Goal: Task Accomplishment & Management: Use online tool/utility

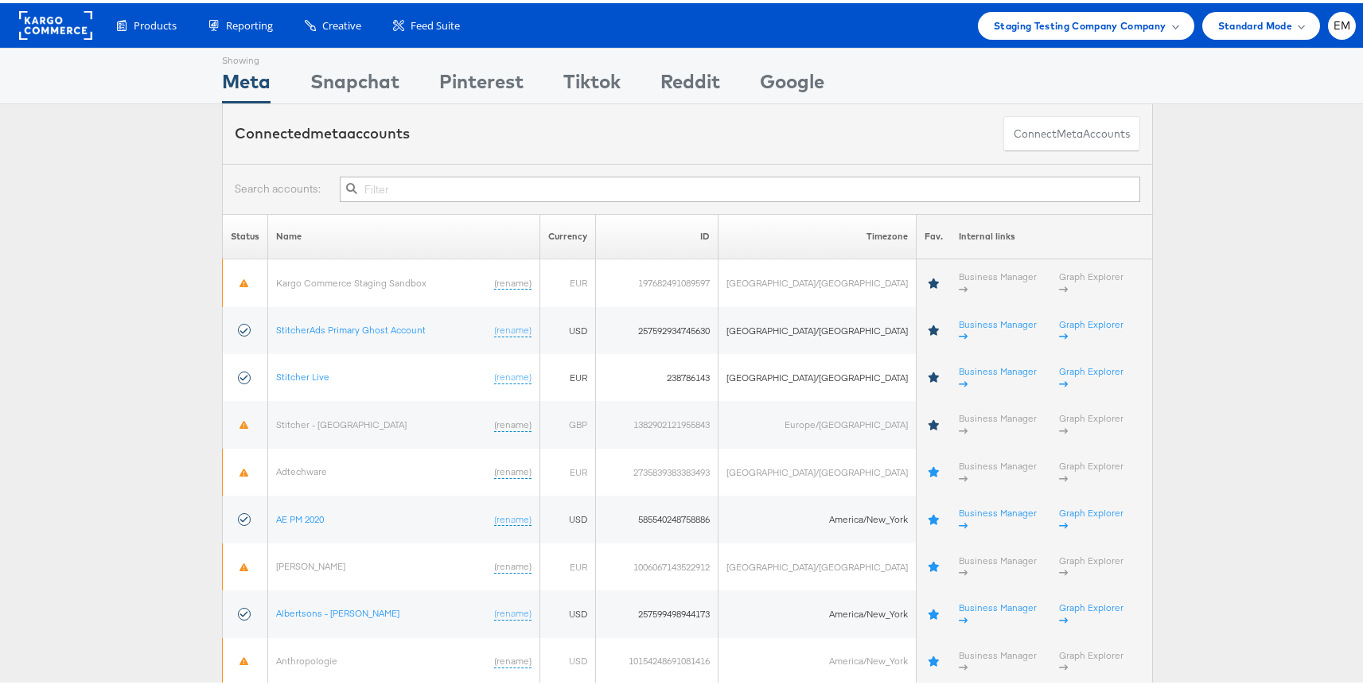
click at [360, 119] on div "Connected meta accounts Connect meta Accounts" at bounding box center [687, 131] width 931 height 60
click at [346, 83] on div "Snapchat" at bounding box center [354, 82] width 89 height 36
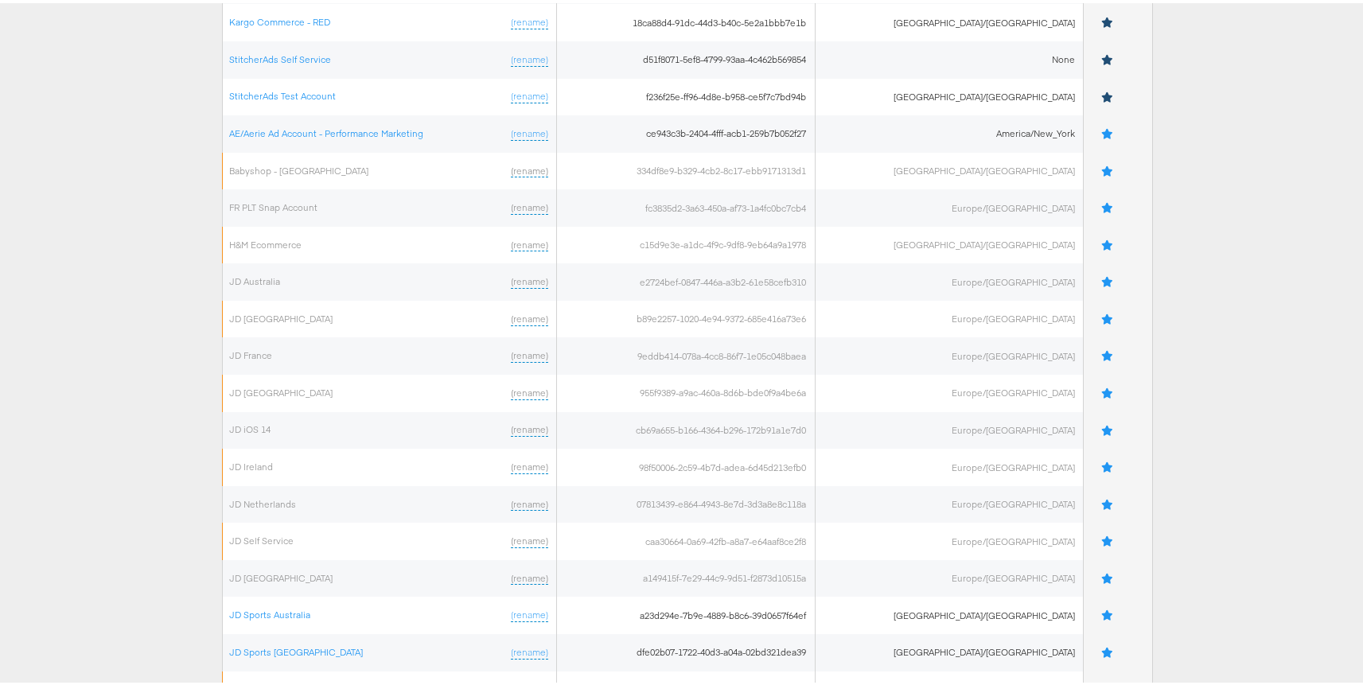
scroll to position [585, 0]
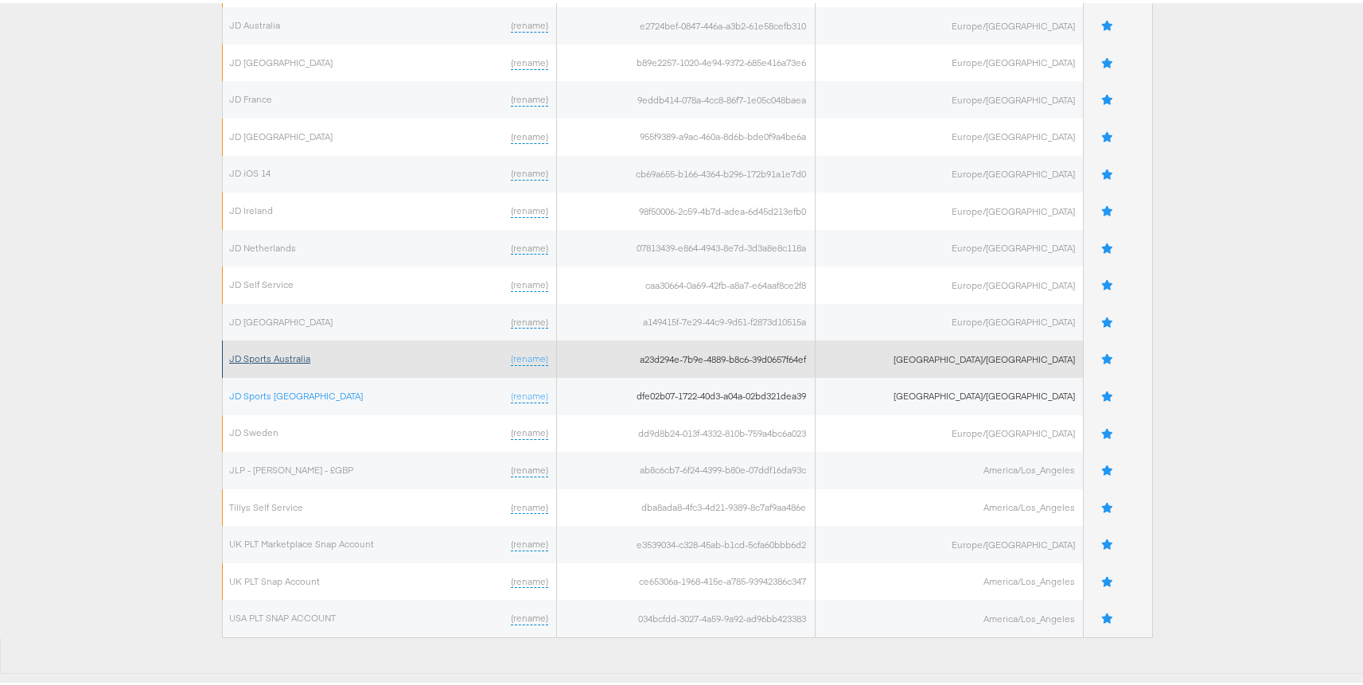
click at [274, 360] on link "JD Sports Australia" at bounding box center [269, 355] width 81 height 12
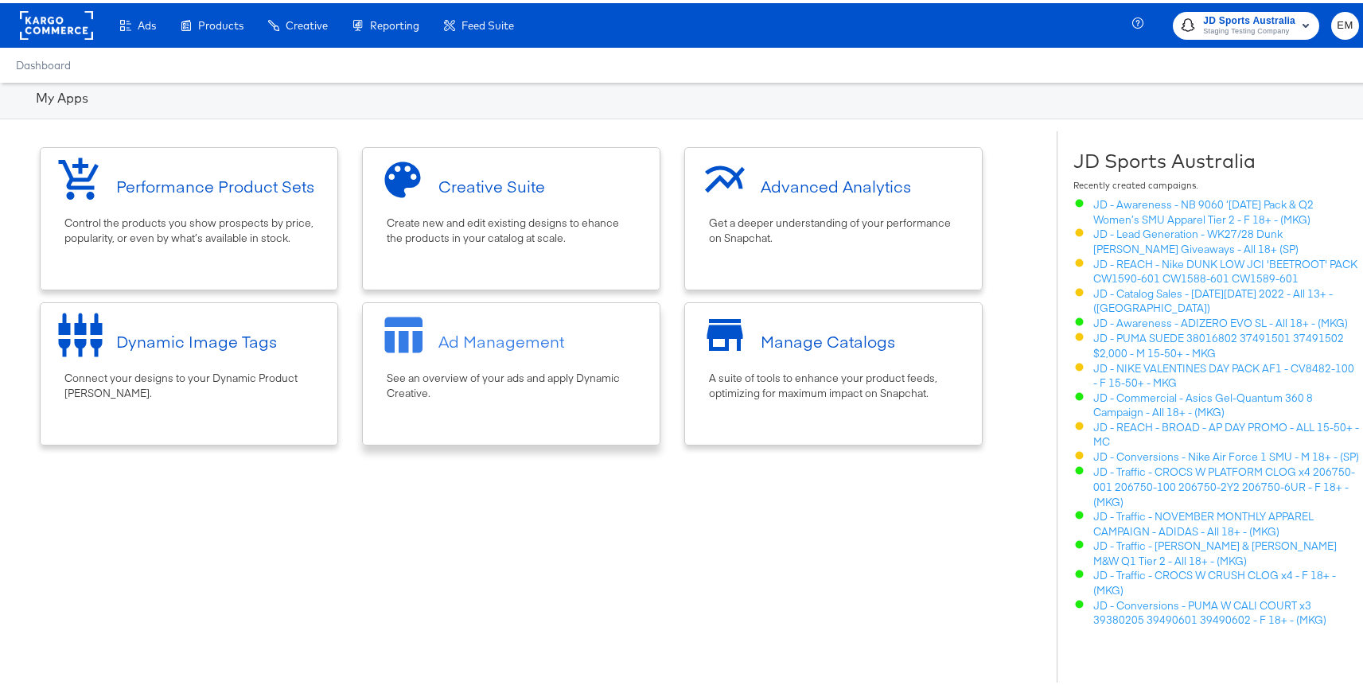
click at [438, 350] on div "Ad Management" at bounding box center [501, 338] width 126 height 23
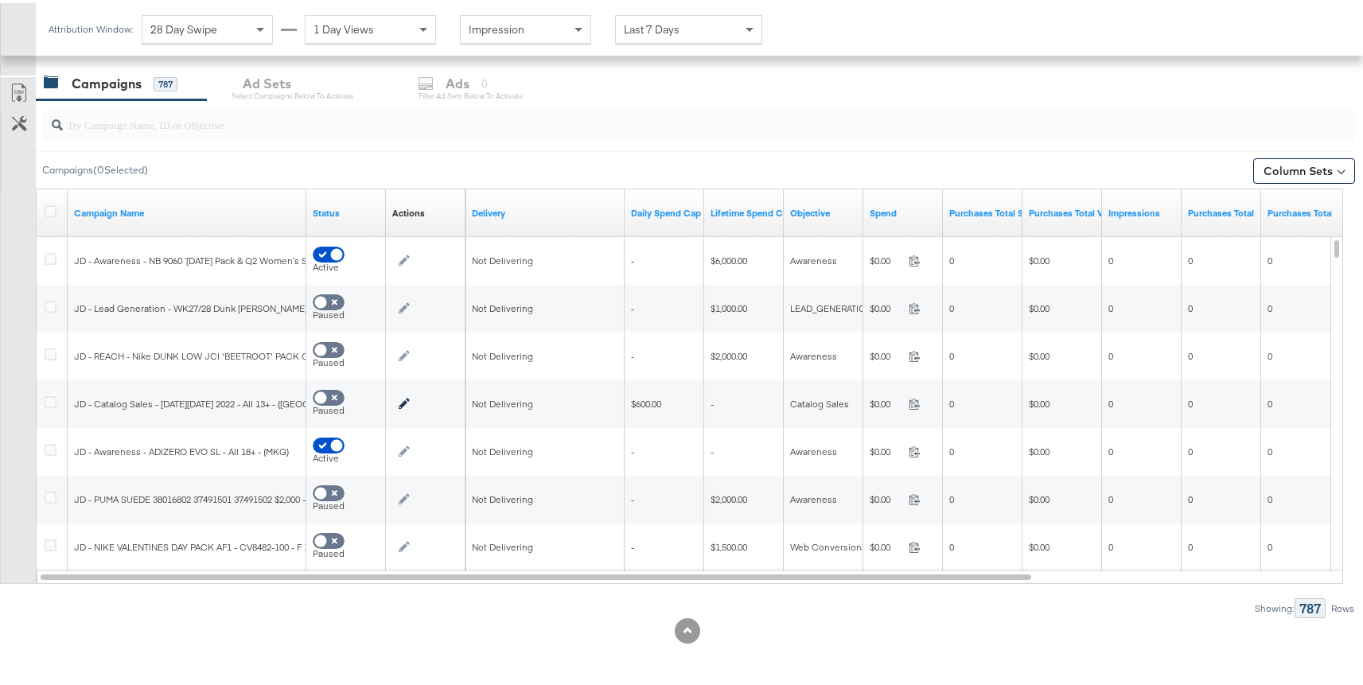
scroll to position [601, 0]
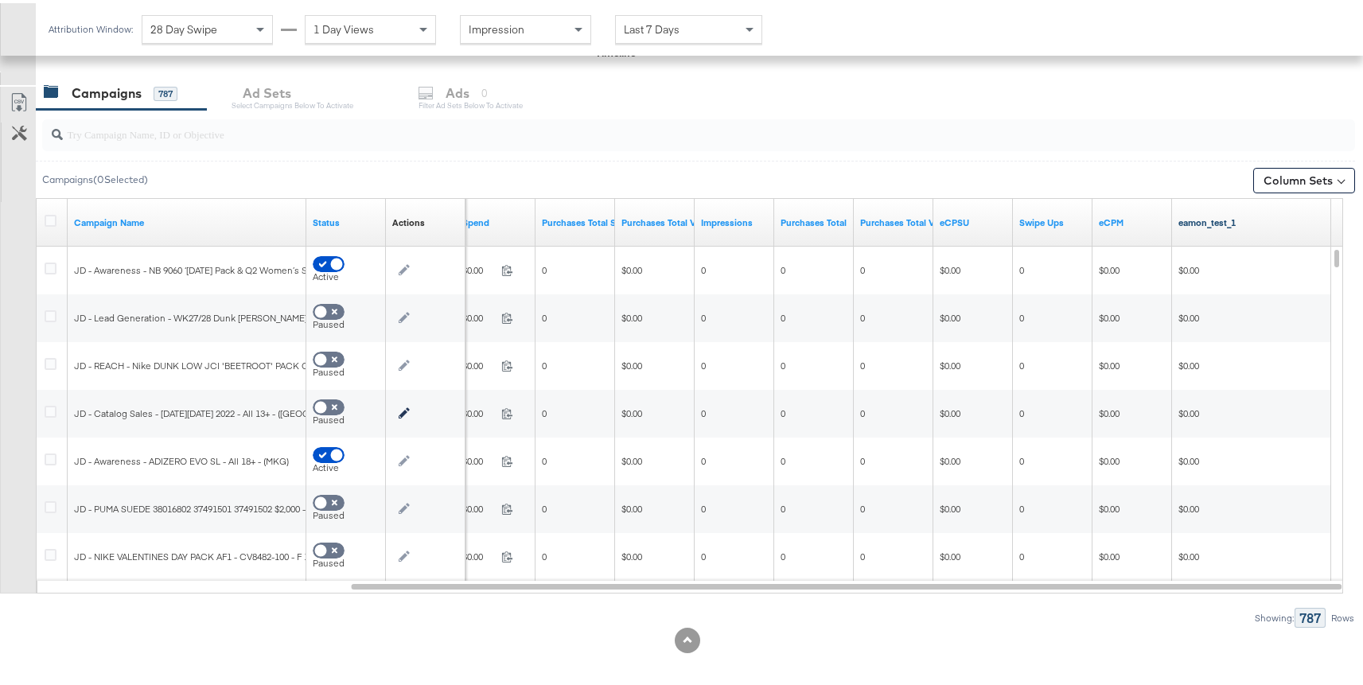
click at [1222, 223] on link "eamon_test_1" at bounding box center [1251, 219] width 146 height 13
click at [1119, 220] on link "eCPM" at bounding box center [1132, 219] width 67 height 13
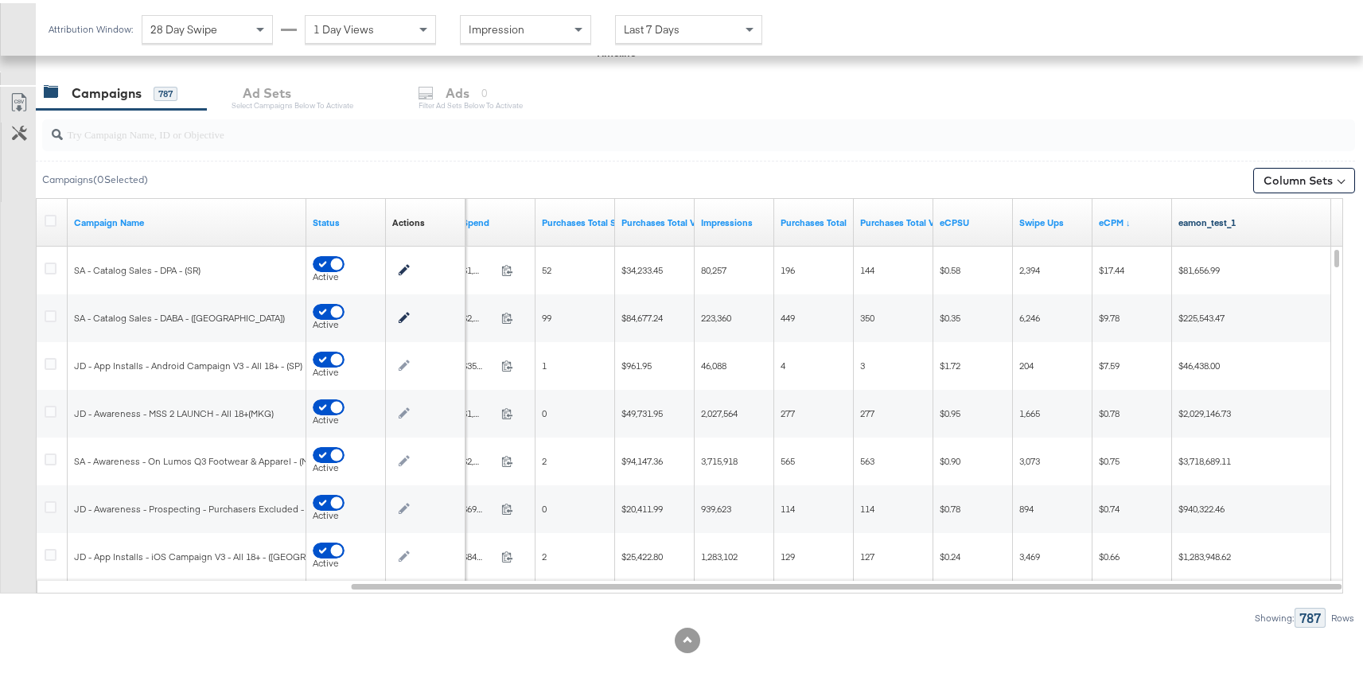
click at [1199, 217] on link "eamon_test_1" at bounding box center [1251, 219] width 146 height 13
click at [1222, 217] on link "eamon_test_1" at bounding box center [1251, 219] width 146 height 13
click at [1153, 146] on div at bounding box center [698, 132] width 1313 height 32
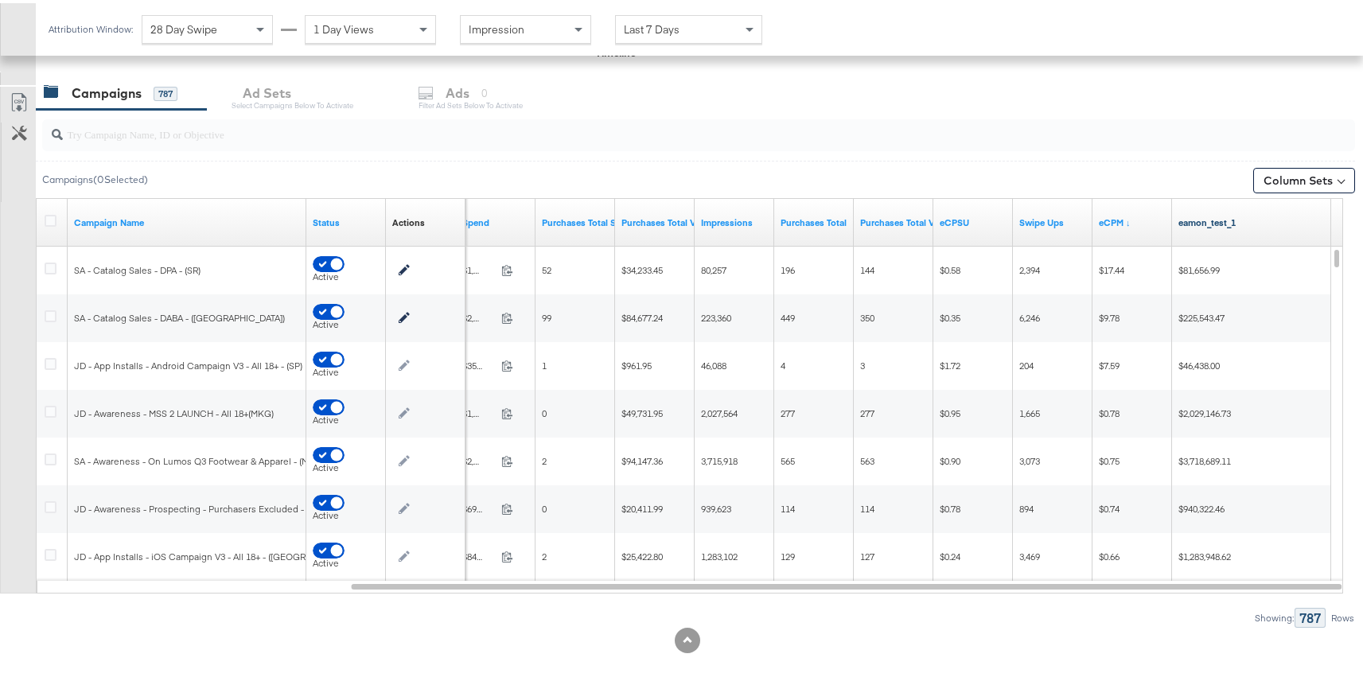
click at [1207, 216] on link "eamon_test_1" at bounding box center [1251, 219] width 146 height 13
click at [1114, 221] on link "eCPM ↓" at bounding box center [1132, 219] width 67 height 13
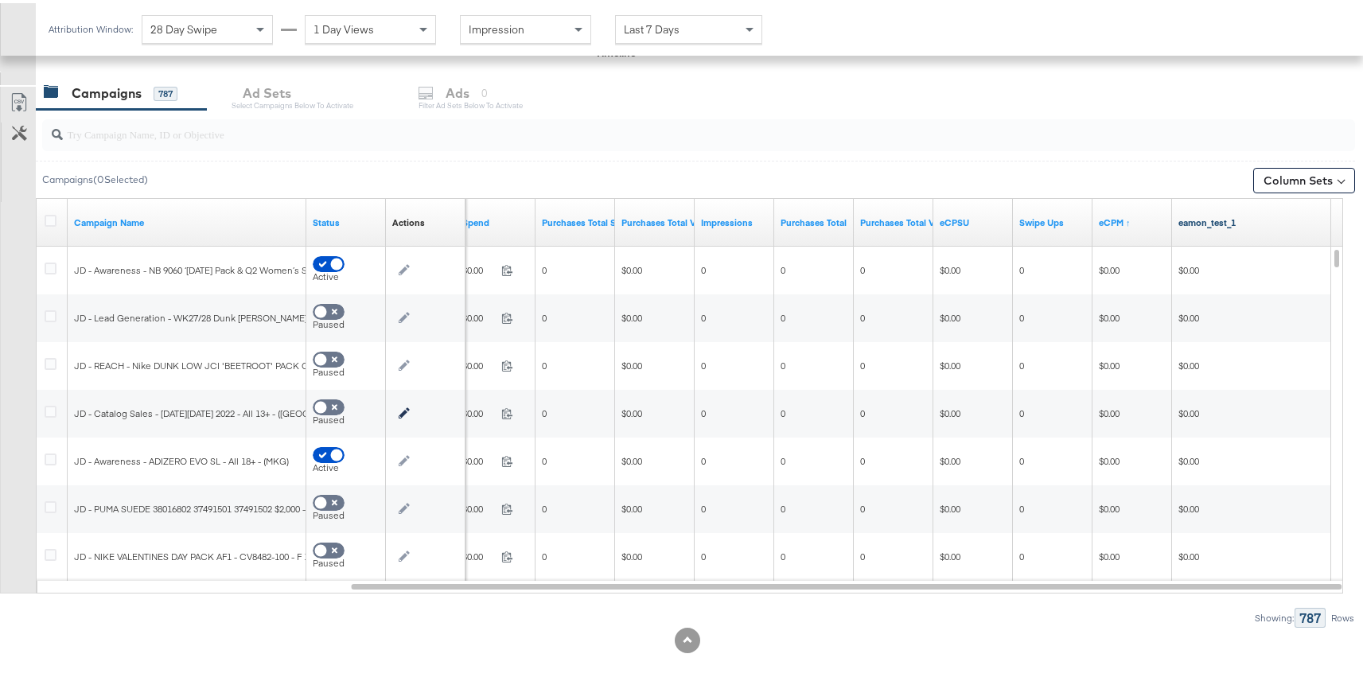
click at [1197, 222] on link "eamon_test_1" at bounding box center [1251, 219] width 146 height 13
click at [1208, 220] on link "eamon_test_1" at bounding box center [1251, 219] width 146 height 13
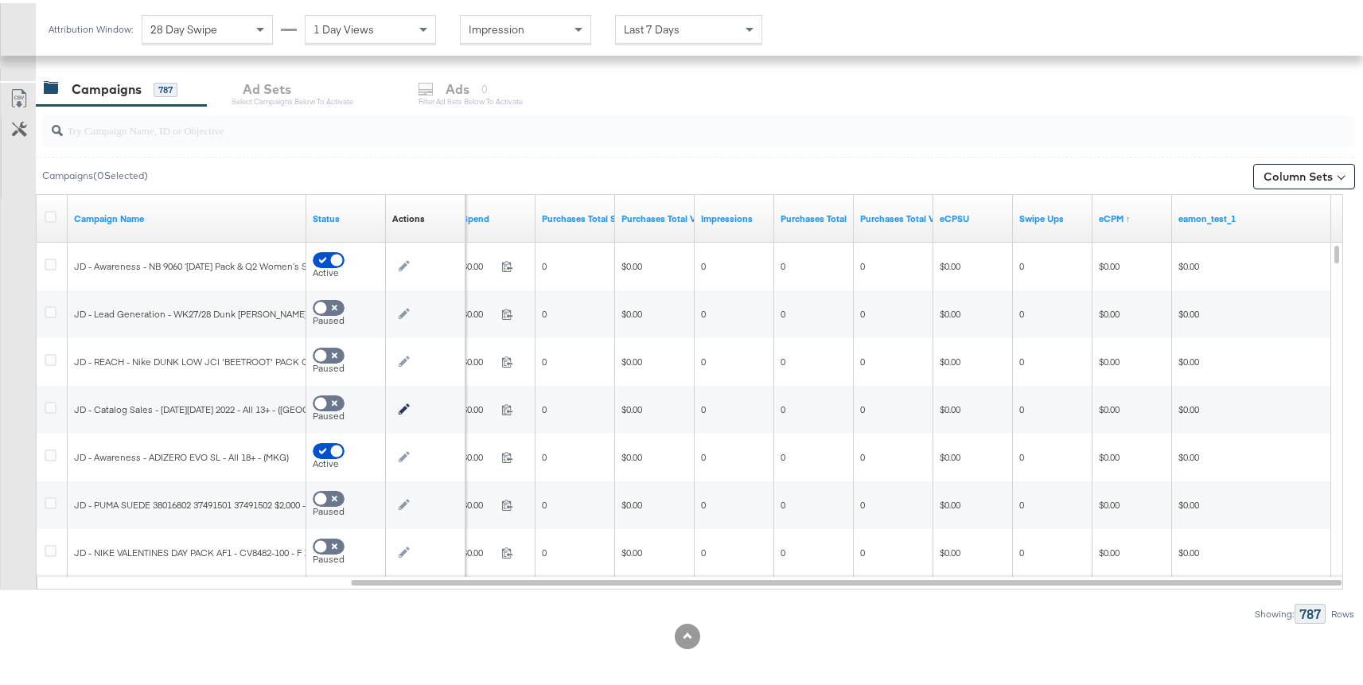
scroll to position [611, 0]
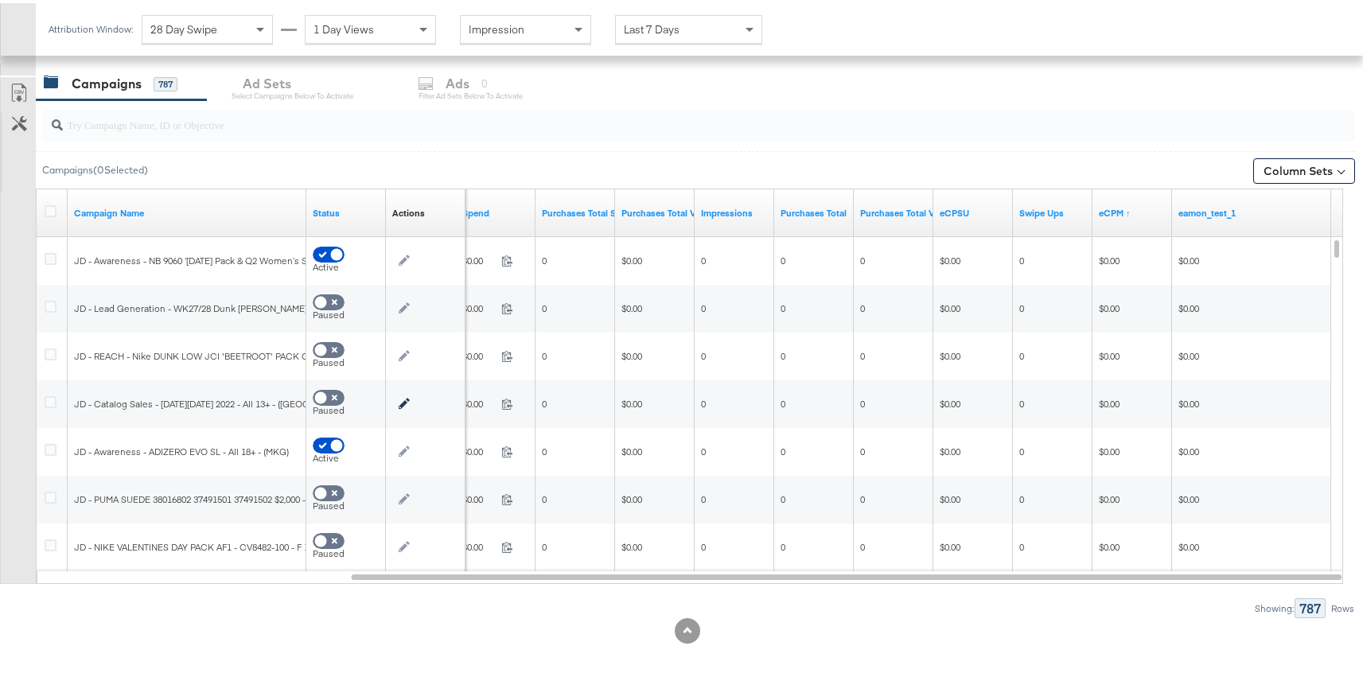
click at [1219, 220] on div "eamon_test_1" at bounding box center [1251, 209] width 159 height 25
click at [1219, 211] on link "eamon_test_1" at bounding box center [1251, 210] width 146 height 13
click at [1218, 209] on link "eamon_test_1" at bounding box center [1251, 210] width 146 height 13
click at [1210, 206] on link "eamon_test_1" at bounding box center [1251, 210] width 146 height 13
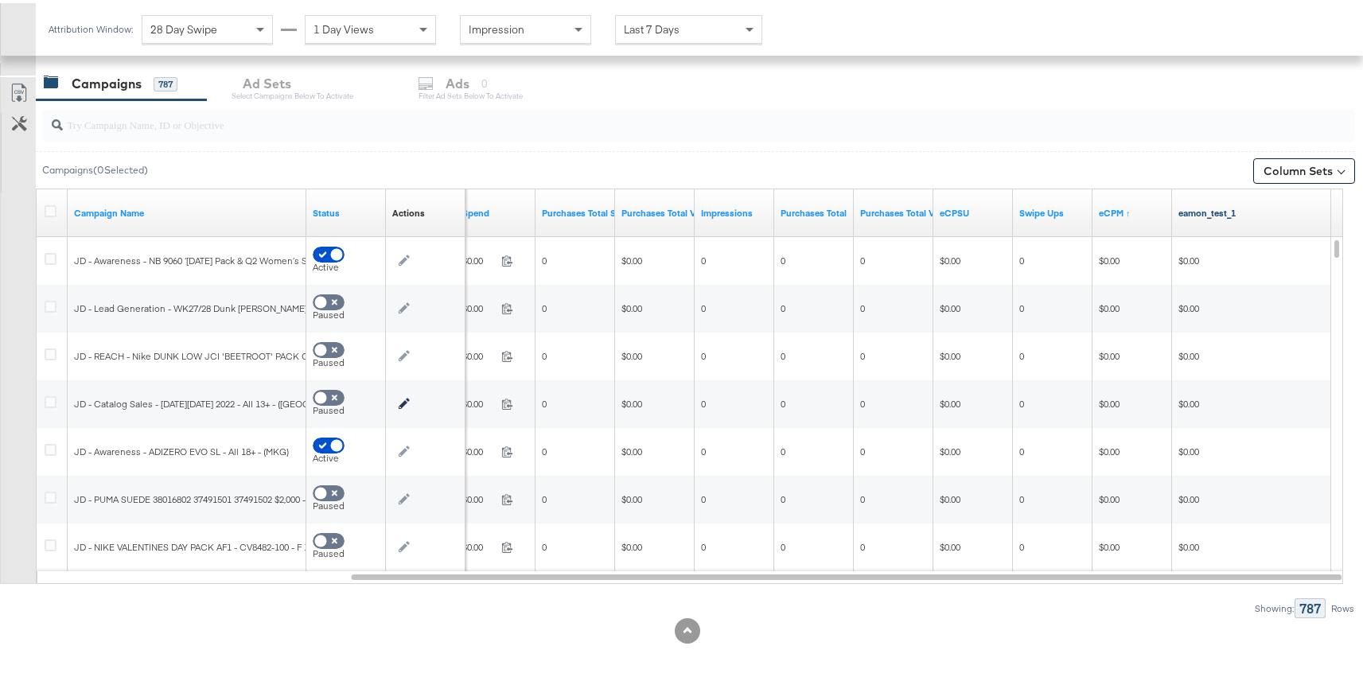
click at [1210, 206] on link "eamon_test_1" at bounding box center [1251, 210] width 146 height 13
click at [1096, 211] on div "eCPM ↑" at bounding box center [1132, 209] width 80 height 25
click at [1103, 206] on link "eCPM ↑" at bounding box center [1132, 210] width 67 height 13
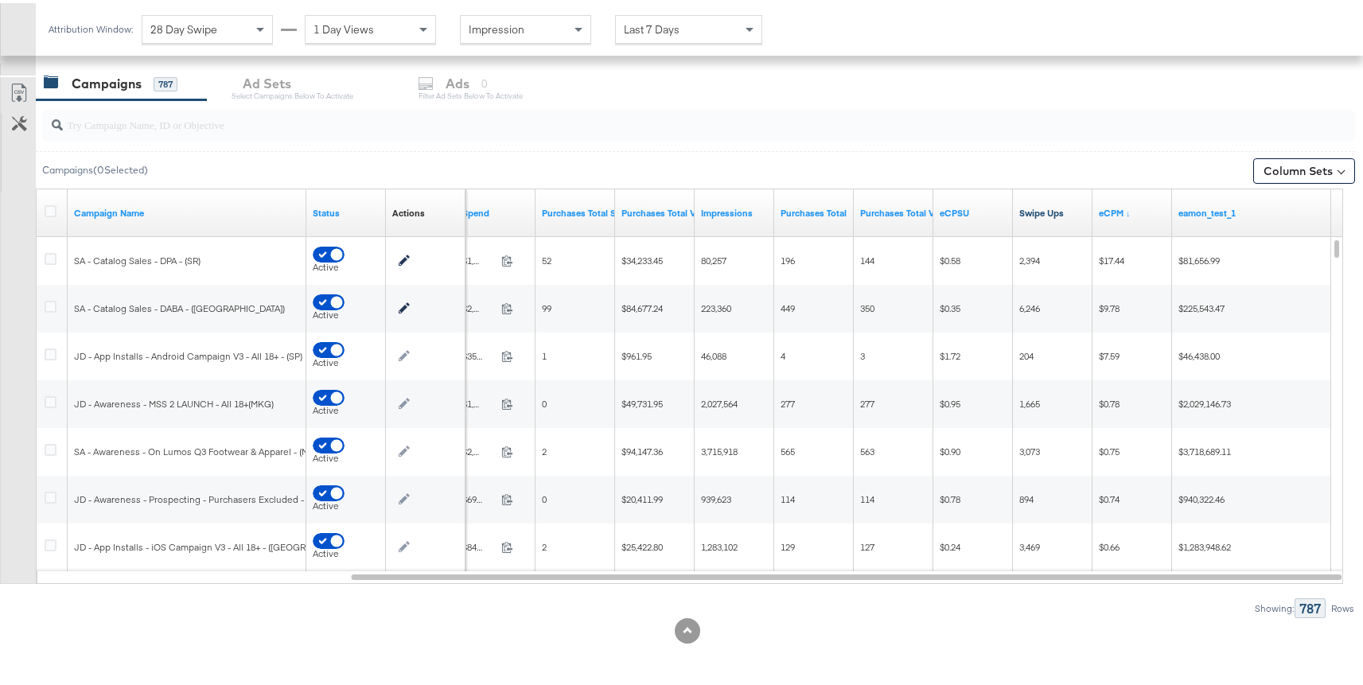
click at [1065, 212] on link "Swipe Ups" at bounding box center [1052, 210] width 67 height 13
click at [1109, 209] on link "eCPM" at bounding box center [1132, 210] width 67 height 13
